Goal: Navigation & Orientation: Understand site structure

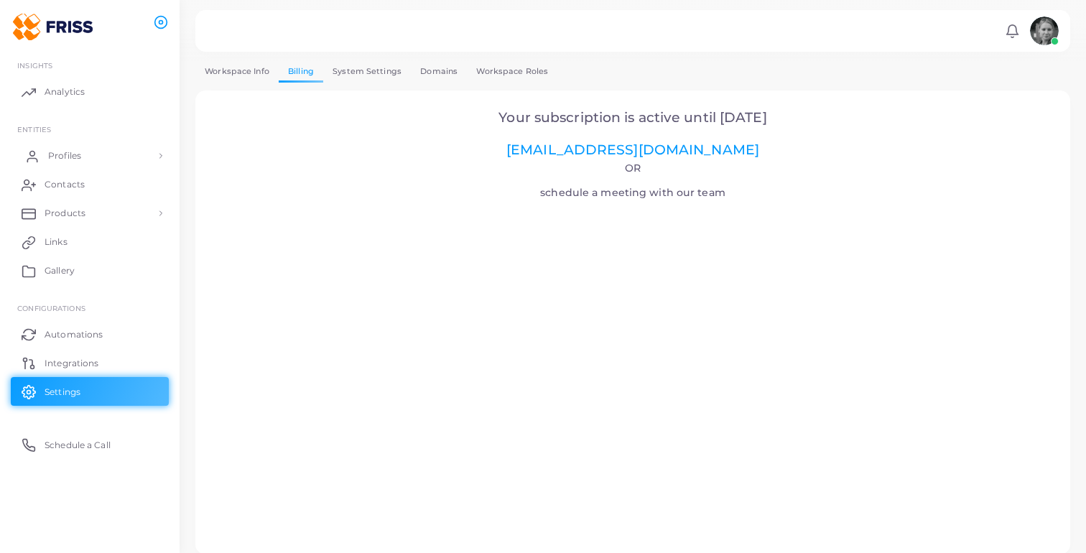
click at [94, 161] on link "Profiles" at bounding box center [90, 155] width 158 height 29
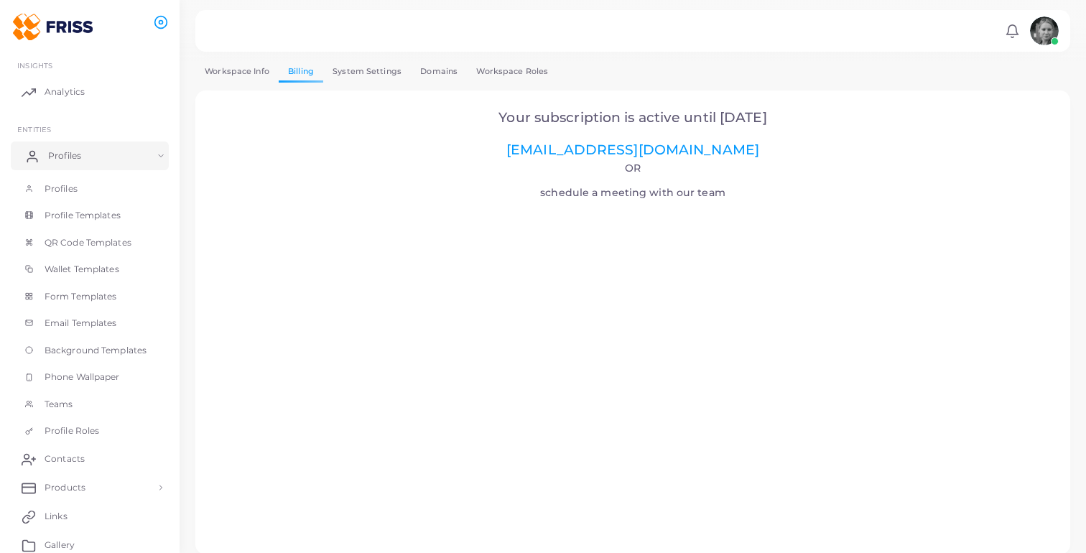
click at [78, 154] on span "Profiles" at bounding box center [64, 155] width 33 height 13
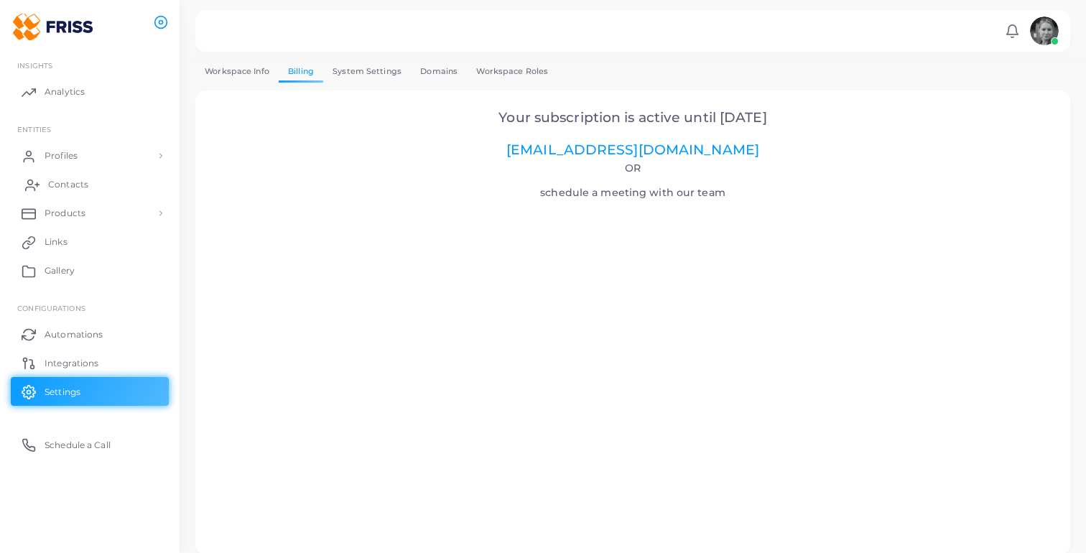
click at [77, 179] on span "Contacts" at bounding box center [68, 184] width 40 height 13
click at [86, 199] on link "Products" at bounding box center [90, 213] width 158 height 29
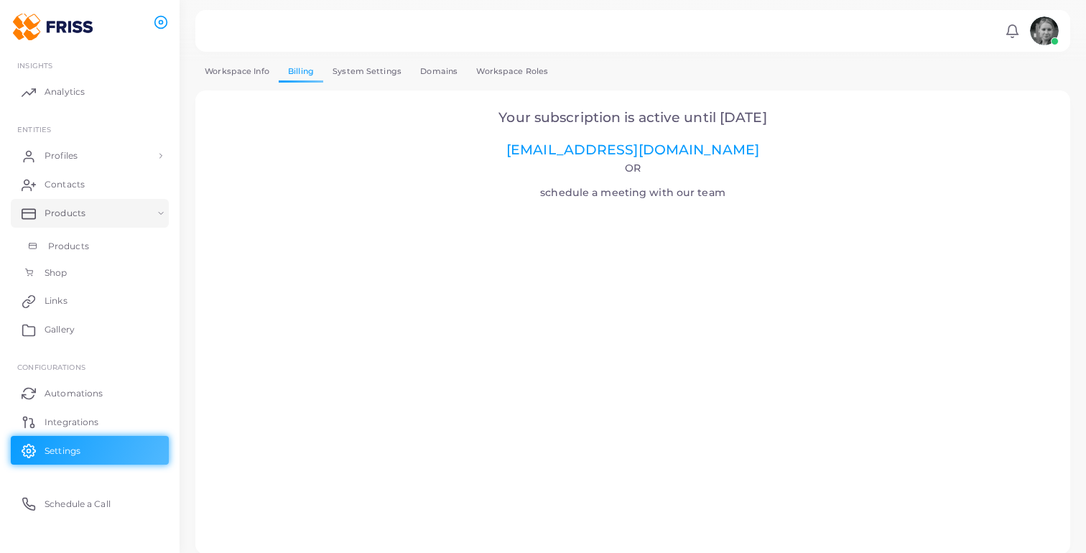
click at [92, 242] on link "Products" at bounding box center [90, 246] width 158 height 27
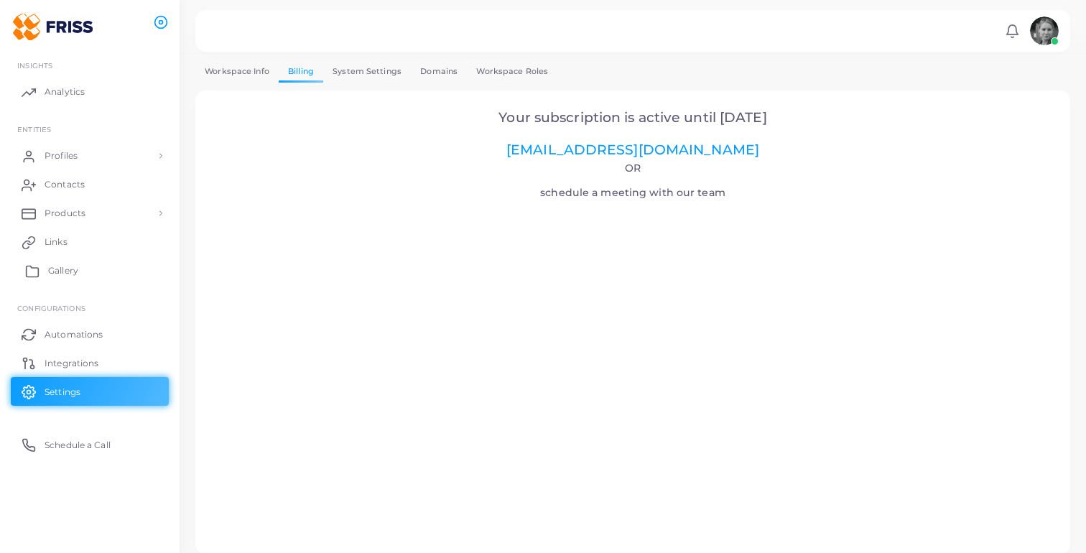
click at [98, 264] on link "Gallery" at bounding box center [90, 270] width 158 height 29
